Goal: Use online tool/utility: Utilize a website feature to perform a specific function

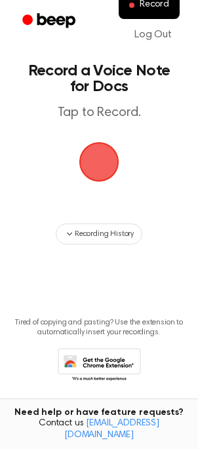
click at [91, 167] on span "button" at bounding box center [99, 162] width 37 height 37
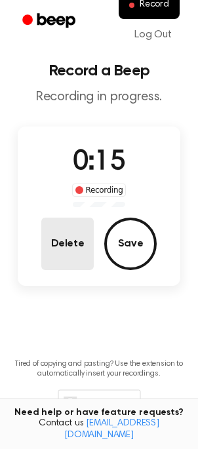
click at [55, 238] on button "Delete" at bounding box center [67, 244] width 52 height 52
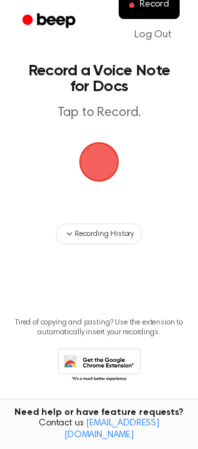
click at [96, 167] on span "button" at bounding box center [99, 162] width 40 height 40
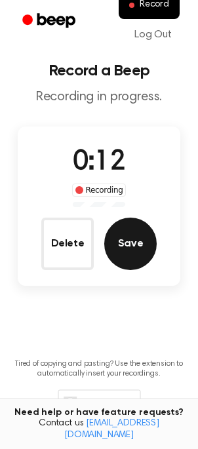
click at [132, 253] on button "Save" at bounding box center [130, 244] width 52 height 52
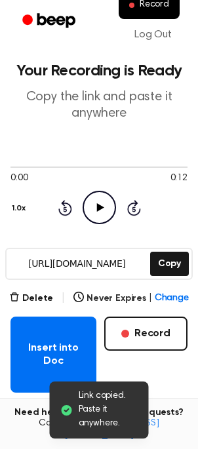
click at [96, 208] on icon at bounding box center [99, 207] width 7 height 9
click at [98, 206] on icon at bounding box center [99, 207] width 6 height 9
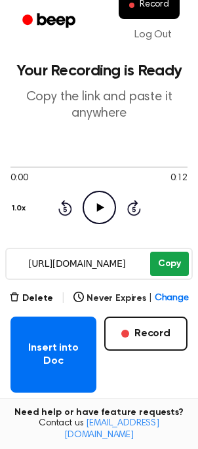
click at [165, 267] on button "Copy" at bounding box center [169, 264] width 39 height 24
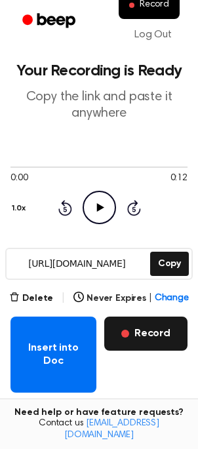
click at [147, 339] on button "Record" at bounding box center [145, 334] width 83 height 34
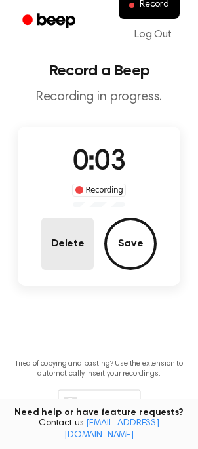
click at [53, 237] on button "Delete" at bounding box center [67, 244] width 52 height 52
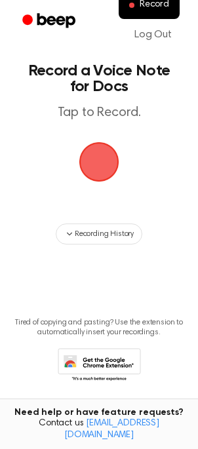
click at [95, 162] on span "button" at bounding box center [99, 162] width 37 height 37
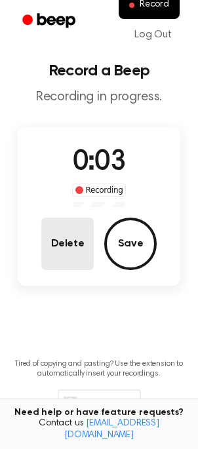
click at [69, 258] on button "Delete" at bounding box center [67, 244] width 52 height 52
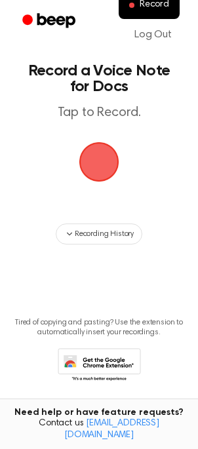
click at [103, 172] on span "button" at bounding box center [99, 162] width 37 height 37
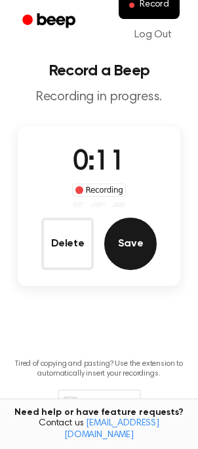
click at [131, 246] on button "Save" at bounding box center [130, 244] width 52 height 52
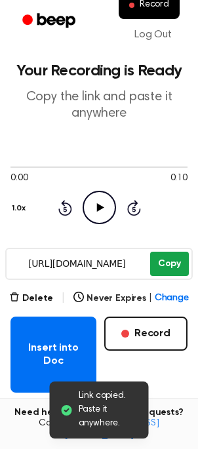
click at [173, 259] on button "Copy" at bounding box center [169, 264] width 39 height 24
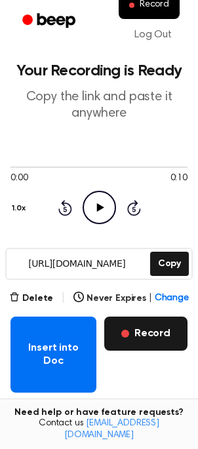
click at [155, 330] on button "Record" at bounding box center [145, 334] width 83 height 34
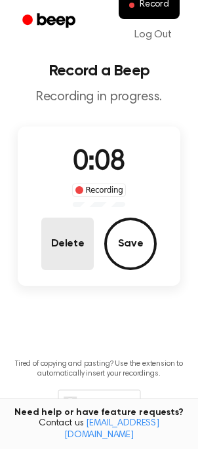
click at [62, 254] on button "Delete" at bounding box center [67, 244] width 52 height 52
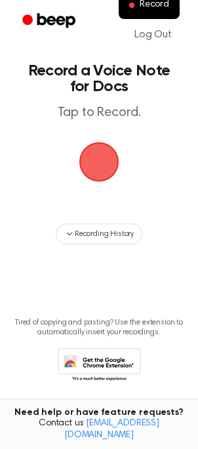
click at [100, 170] on span "button" at bounding box center [99, 162] width 37 height 37
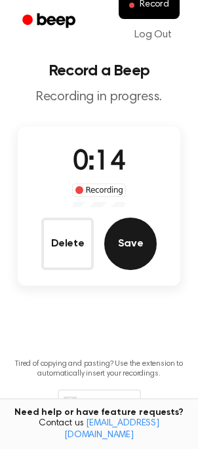
click at [134, 249] on button "Save" at bounding box center [130, 244] width 52 height 52
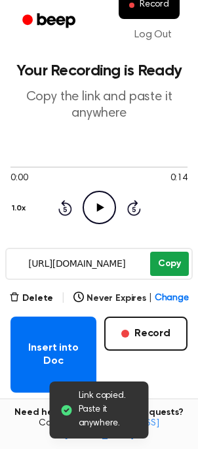
click at [173, 263] on button "Copy" at bounding box center [169, 264] width 39 height 24
